Goal: Contribute content

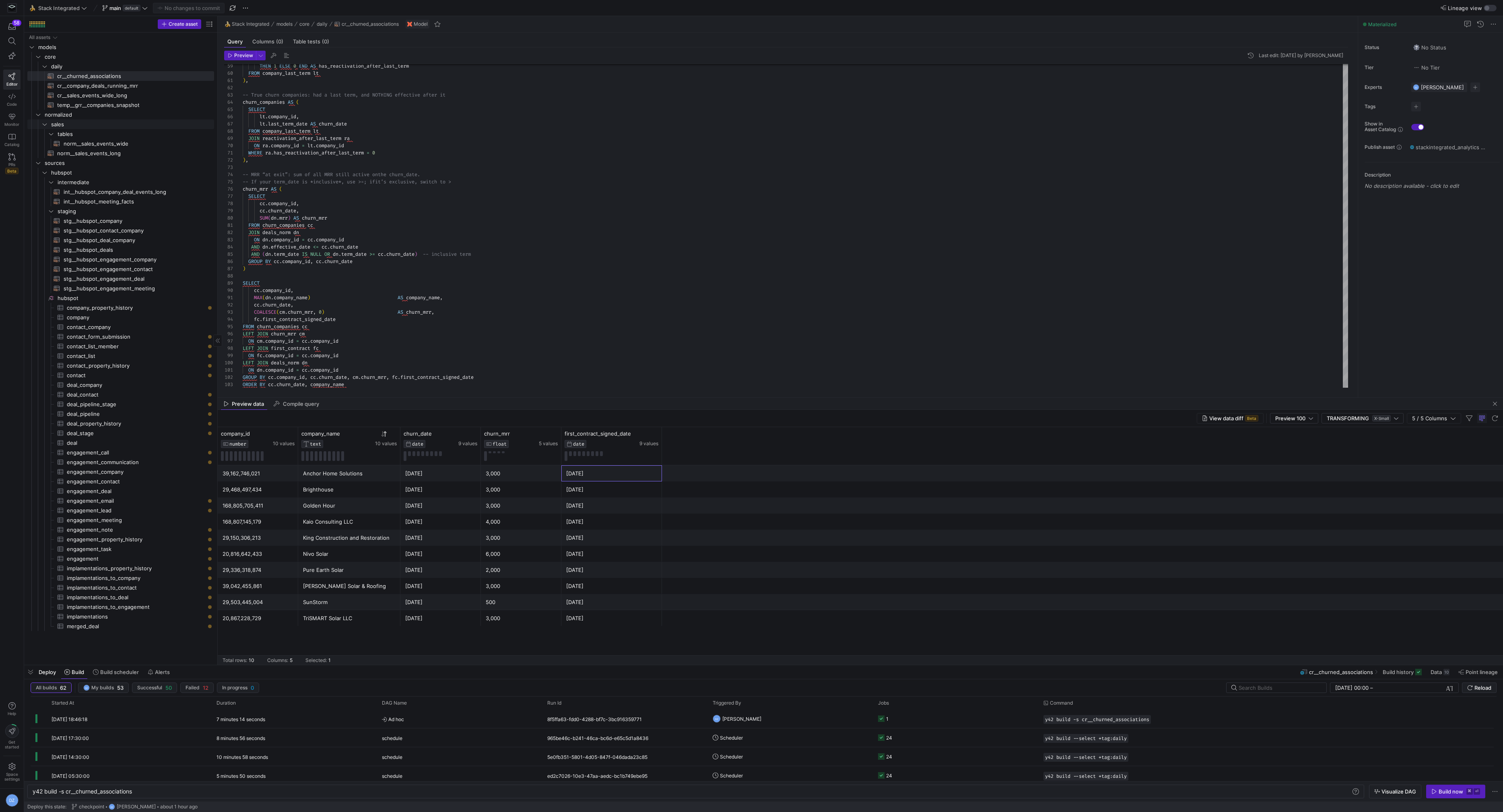
scroll to position [0, 100]
click at [170, 198] on span "Delete" at bounding box center [176, 197] width 67 height 11
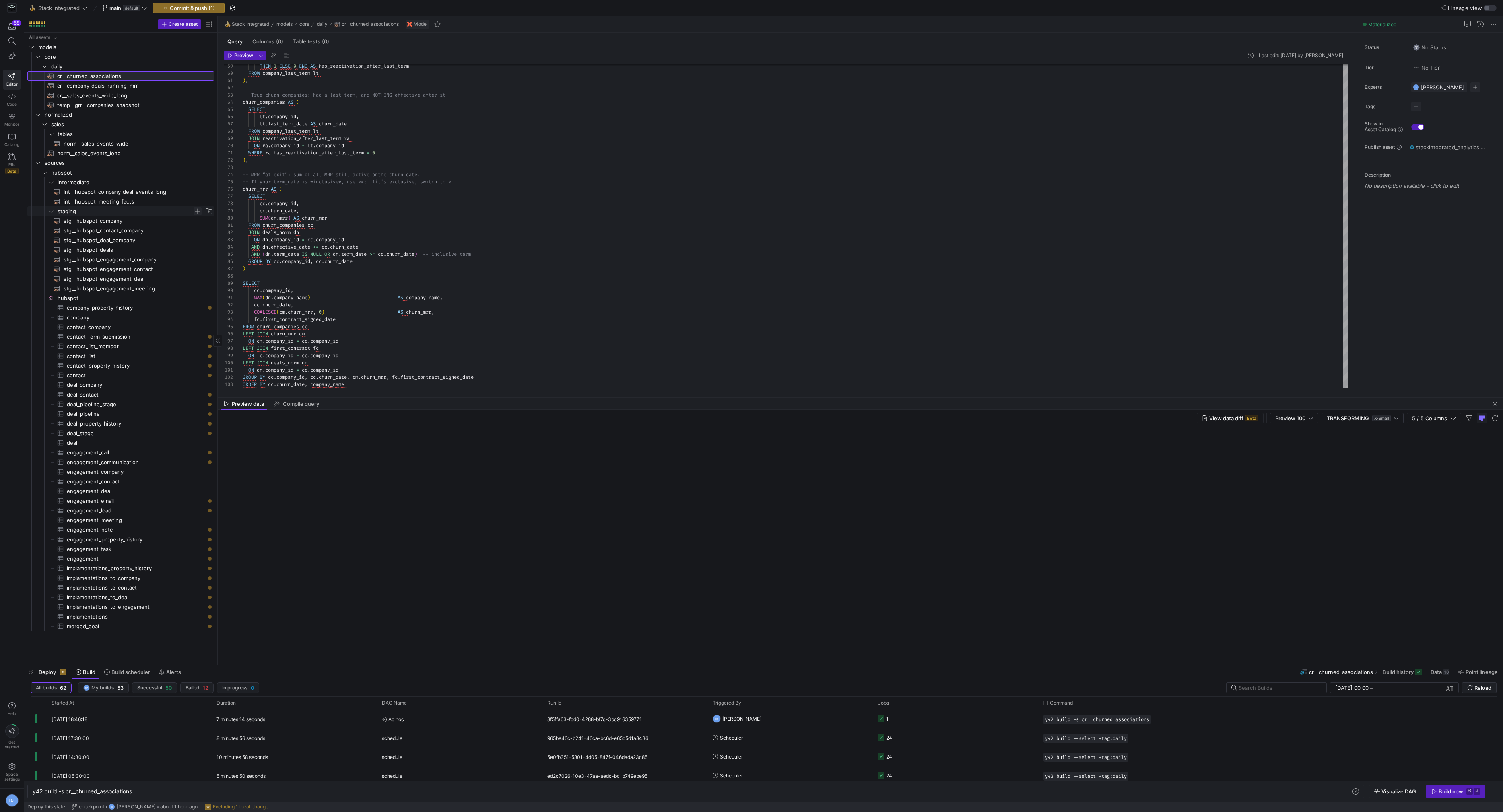
type textarea "WITH events AS ( SELECT * FROM {{ ref('int__hubspot_company_deal_events_long') …"
type textarea "y42 build -s cr__company_deals_running_mrr"
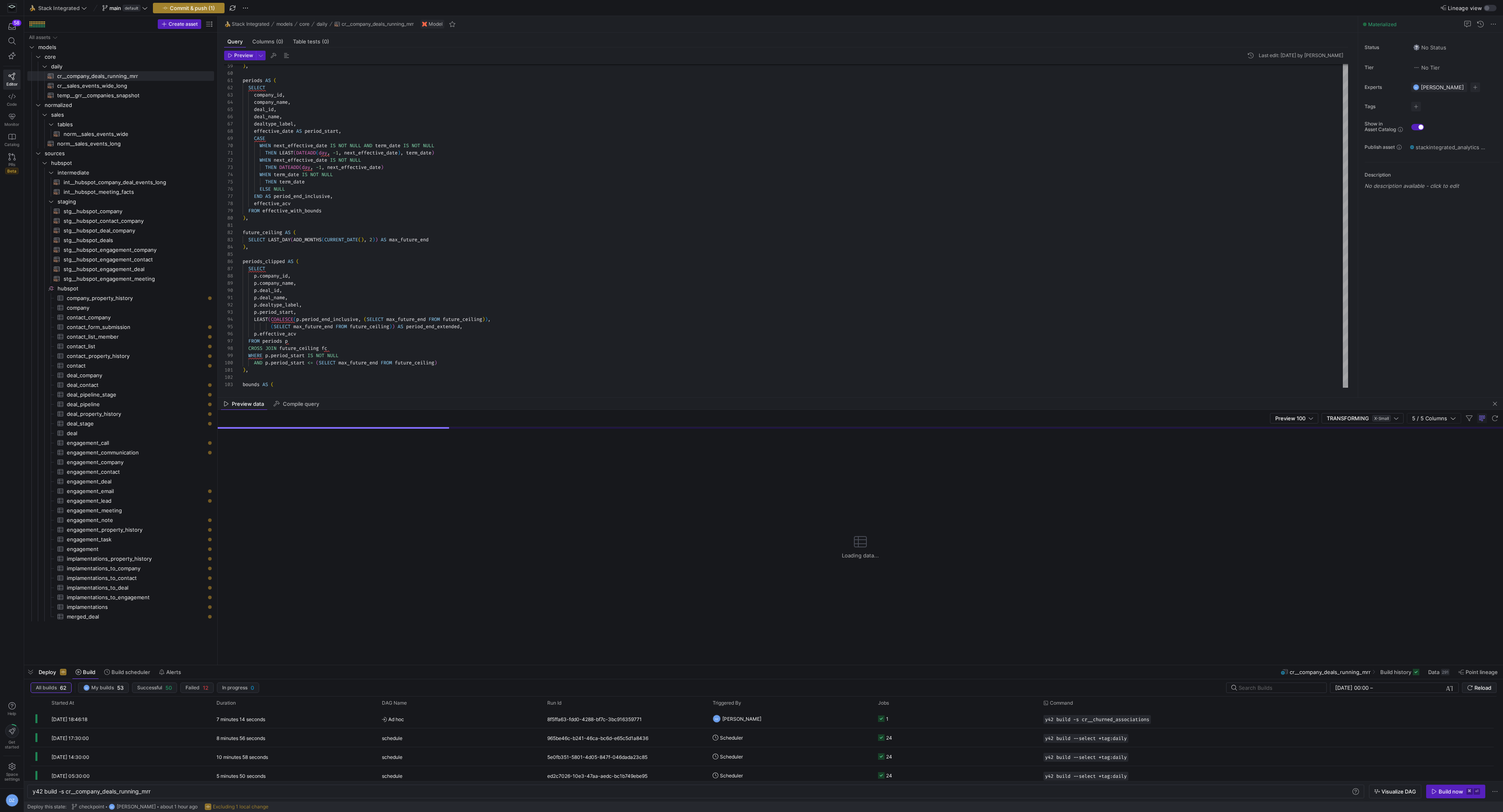
click at [191, 11] on span "button" at bounding box center [188, 8] width 71 height 10
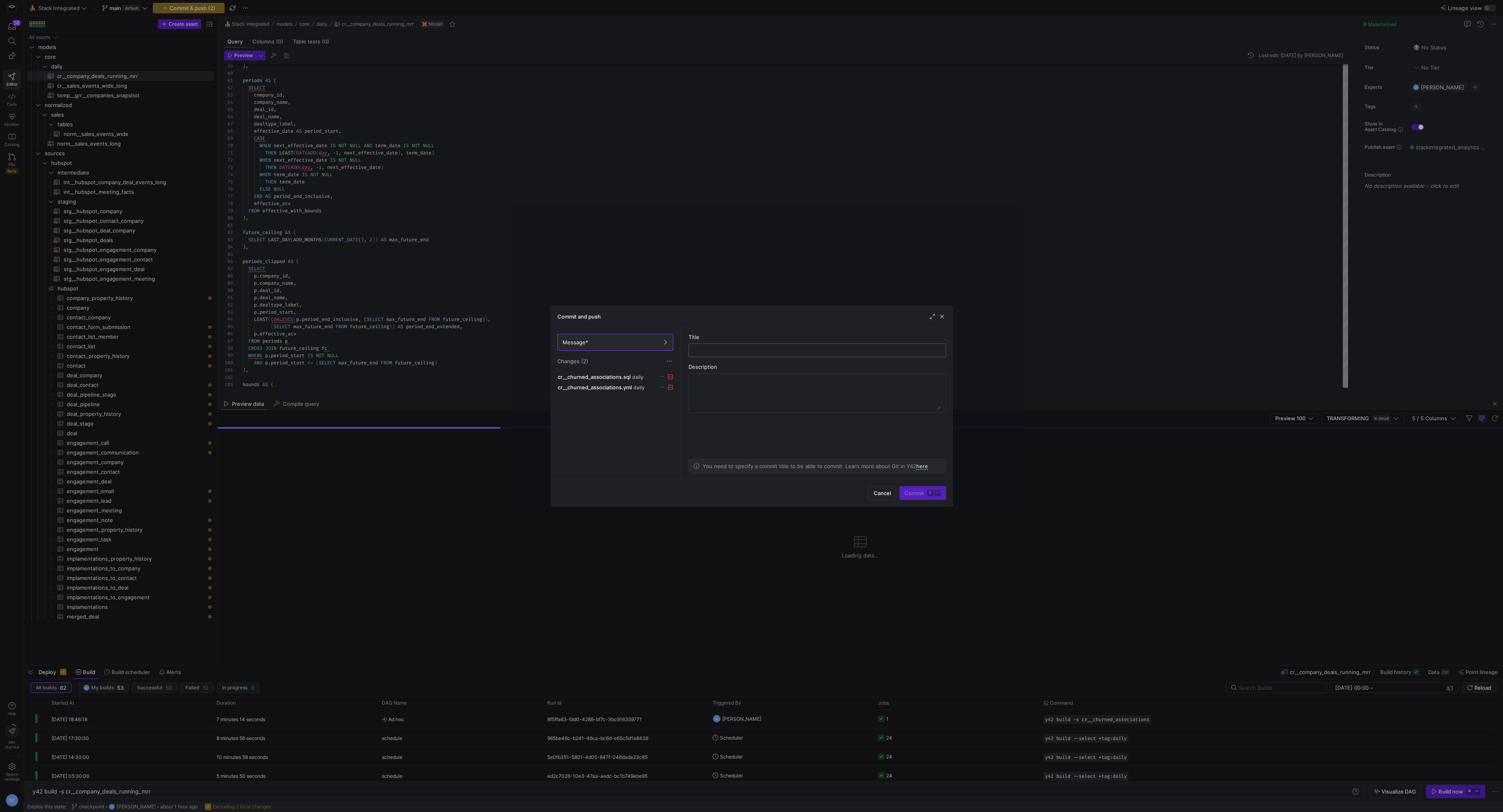
click at [705, 349] on input "text" at bounding box center [817, 350] width 244 height 6
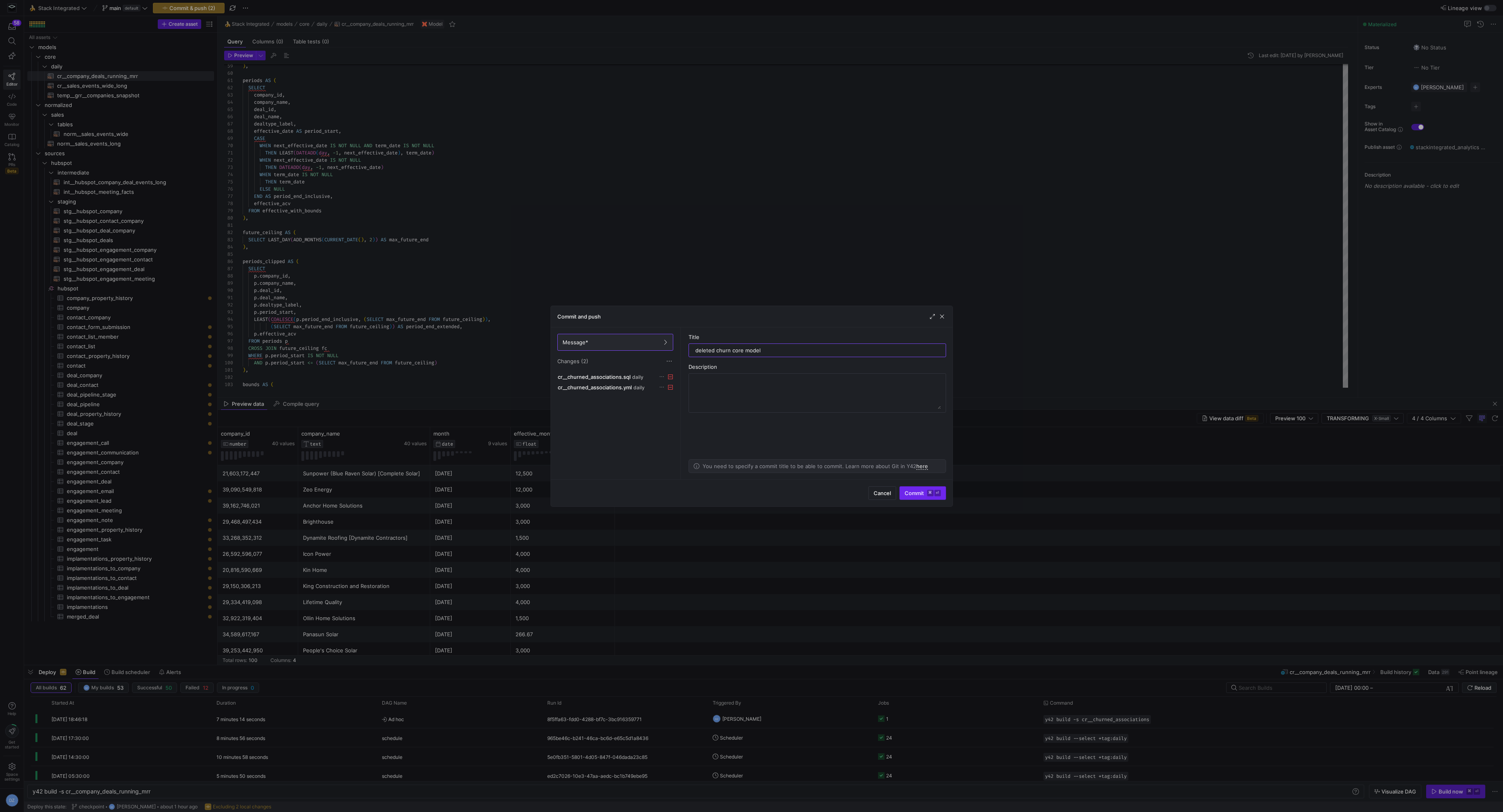
type input "deleted churn core model"
click at [921, 496] on span "Commit ⌘ ⏎" at bounding box center [922, 493] width 36 height 6
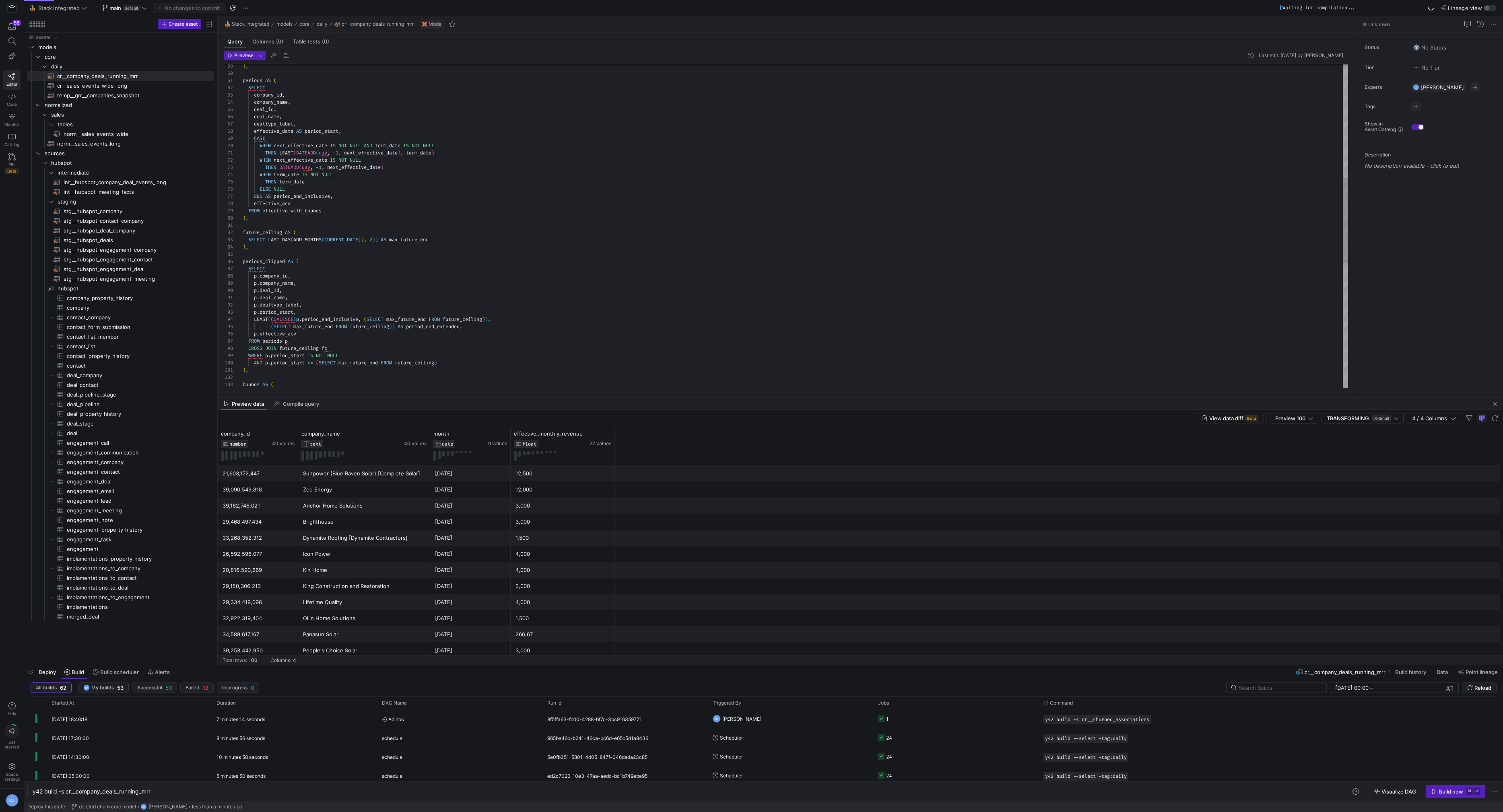
type textarea "[DOMAIN_NAME]_name, p.dealtype_label, p.period_start, LEAST(COALESCE(p.period_e…"
click at [735, 310] on div ") , periods AS ( SELECT company_id , company_name , deal_id , deal_name , dealt…" at bounding box center [795, 247] width 1106 height 1223
